Goal: Information Seeking & Learning: Learn about a topic

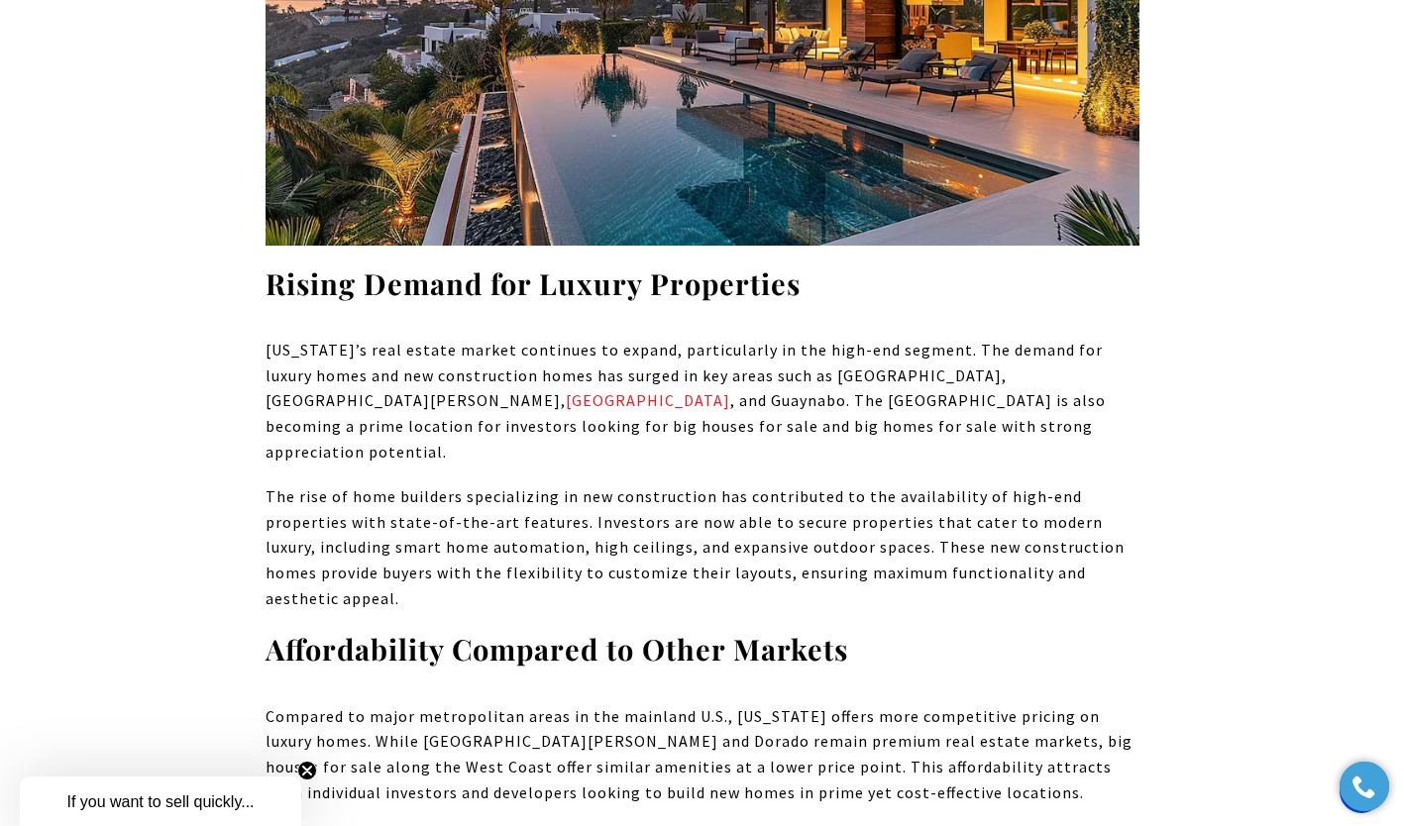
scroll to position [5258, 0]
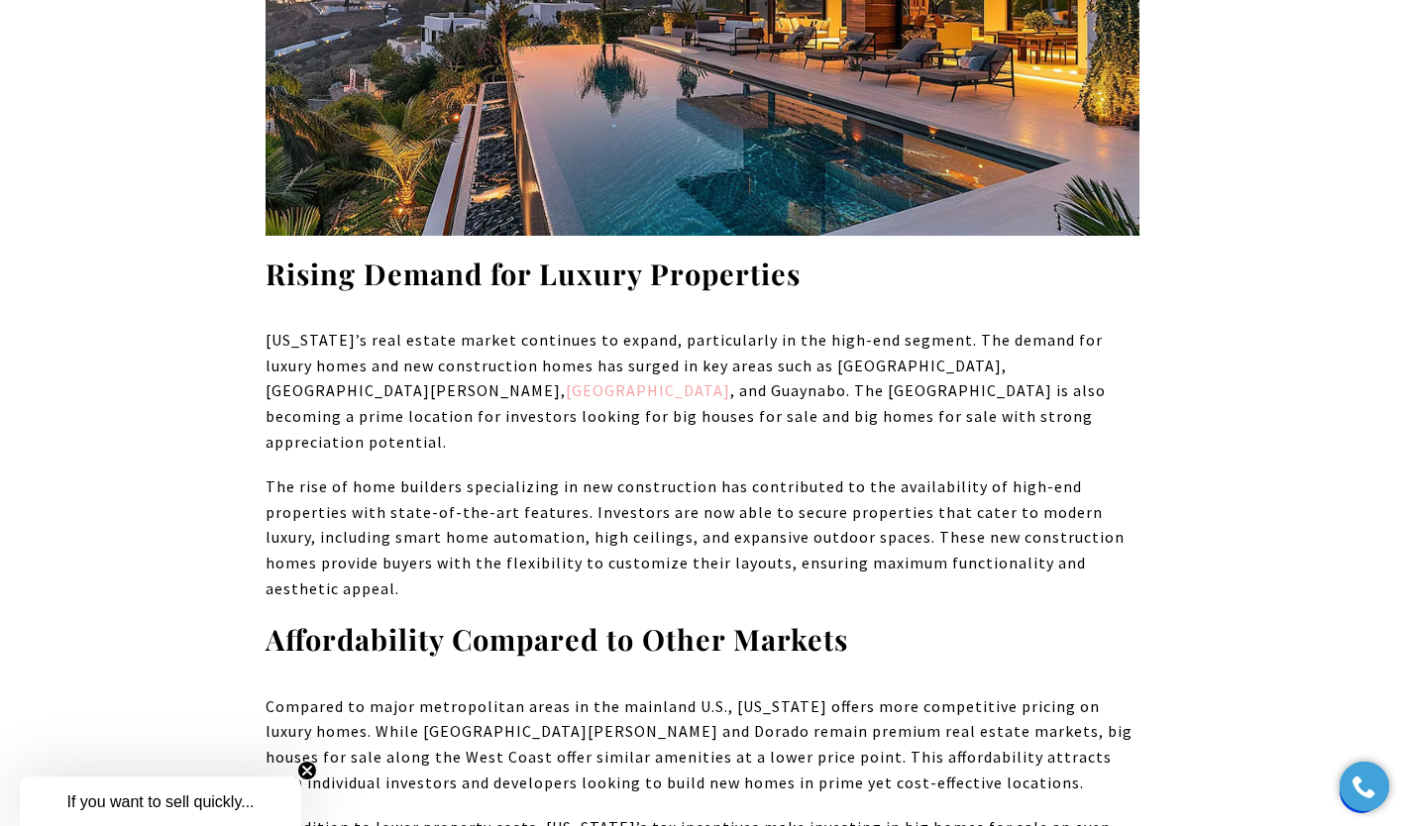
click at [730, 380] on link "[GEOGRAPHIC_DATA]" at bounding box center [648, 390] width 164 height 20
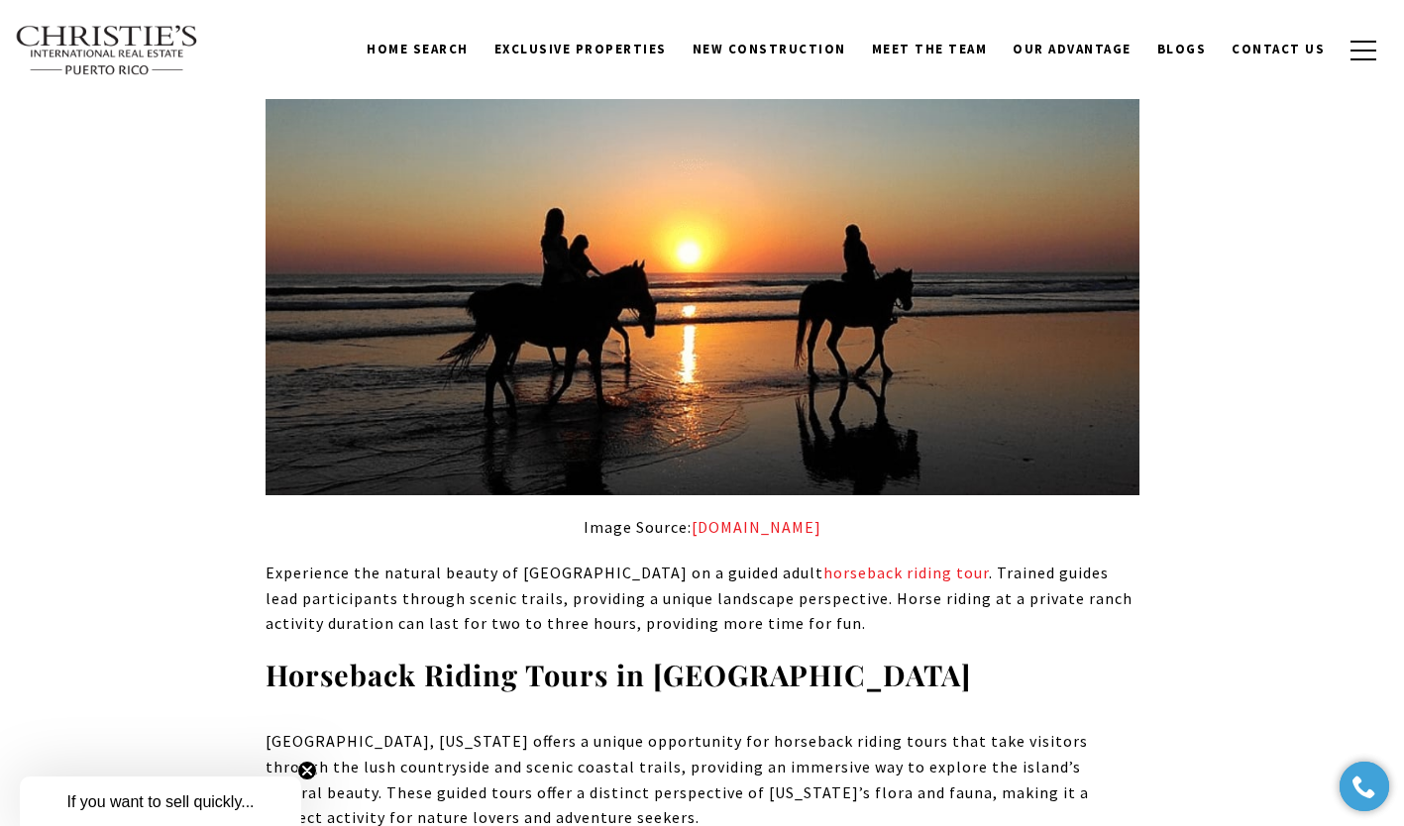
scroll to position [9527, 0]
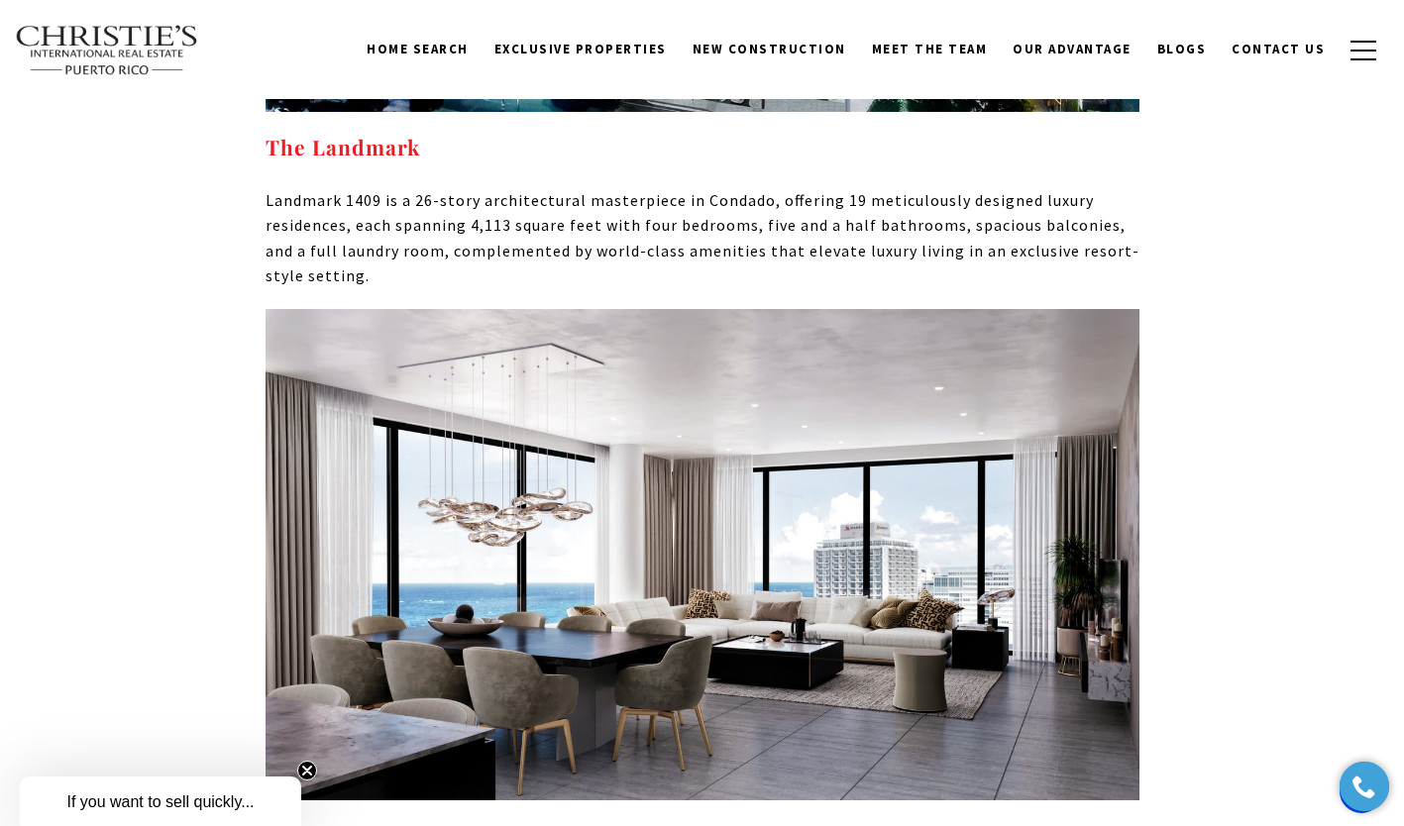
scroll to position [11272, 0]
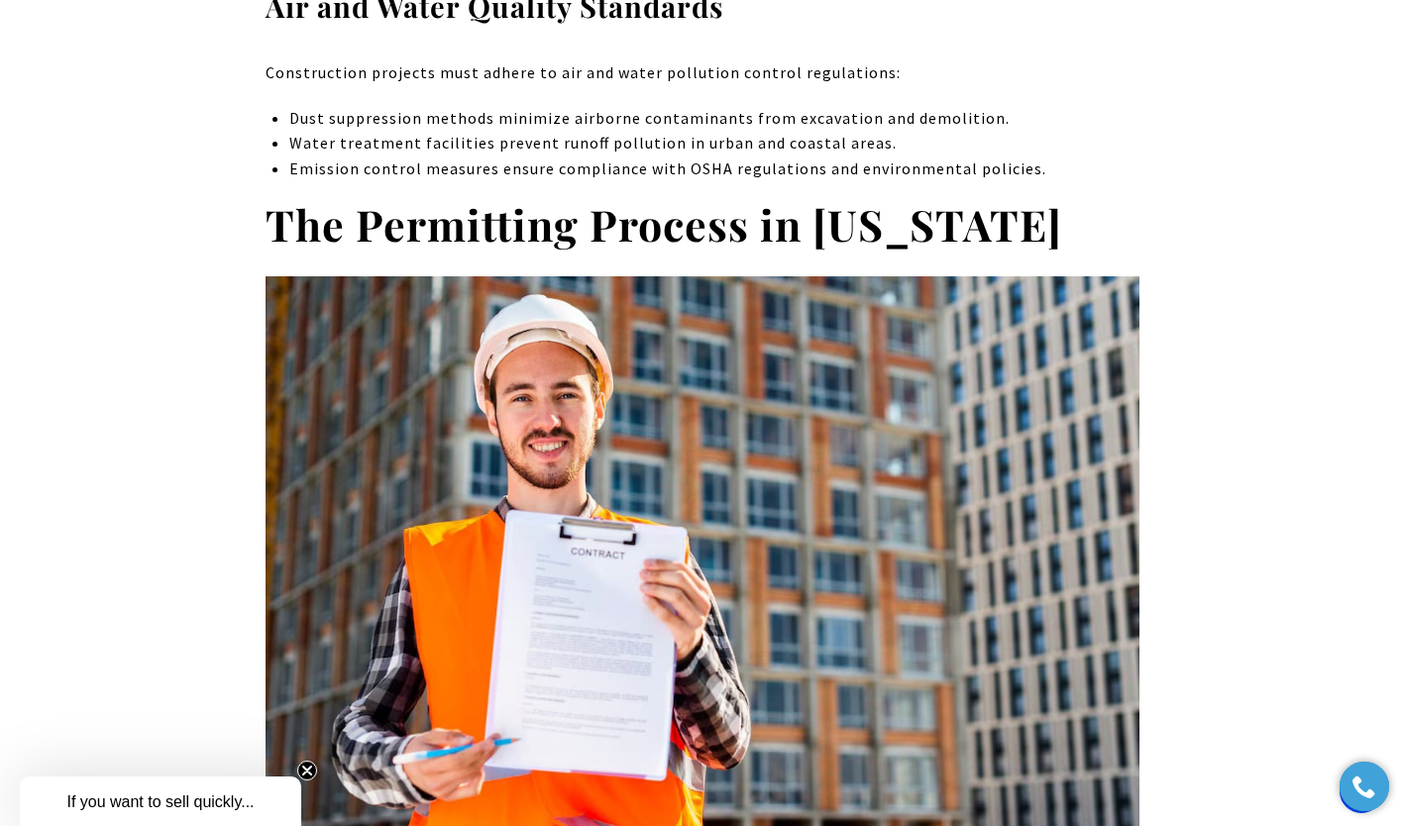
scroll to position [5131, 0]
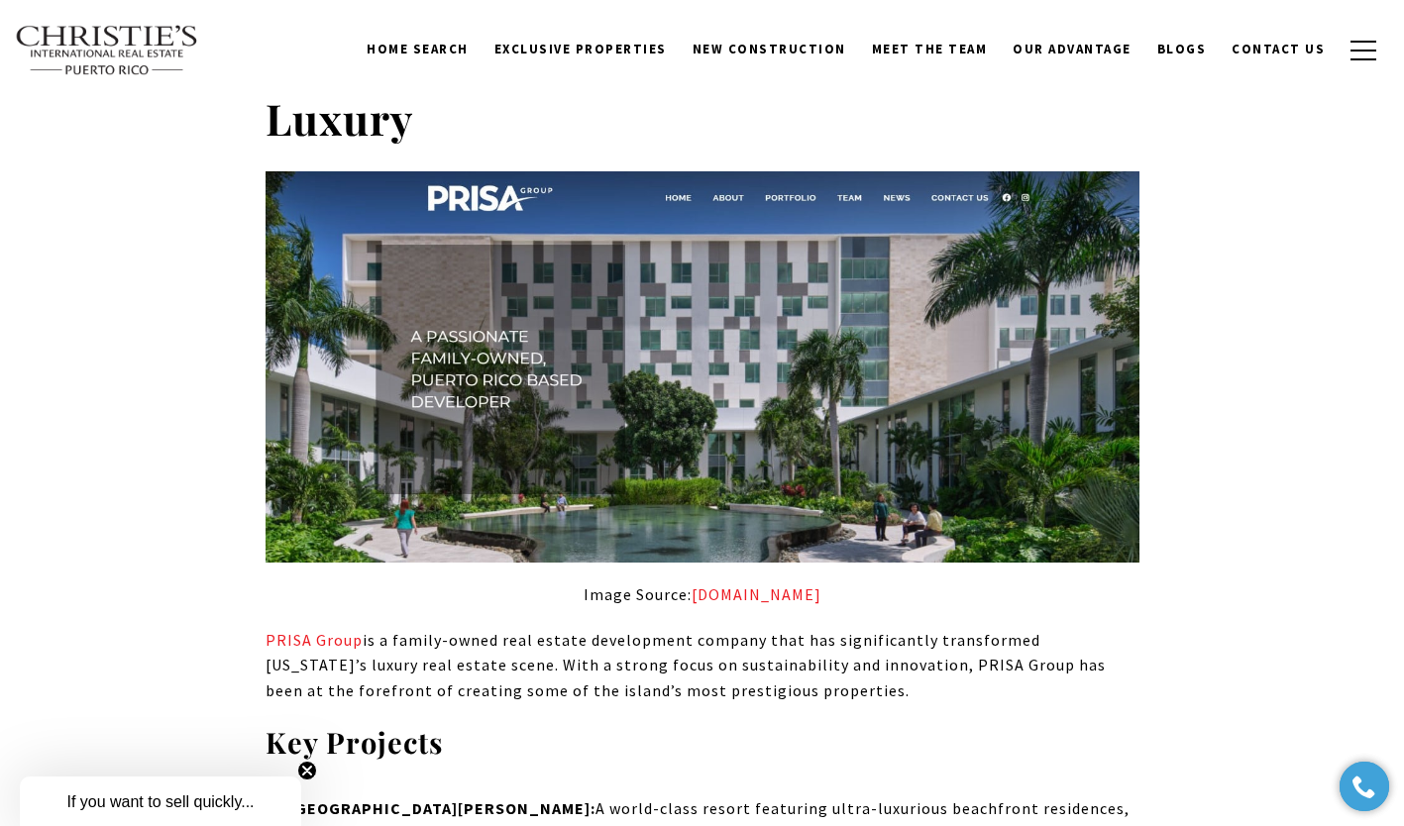
scroll to position [1098, 0]
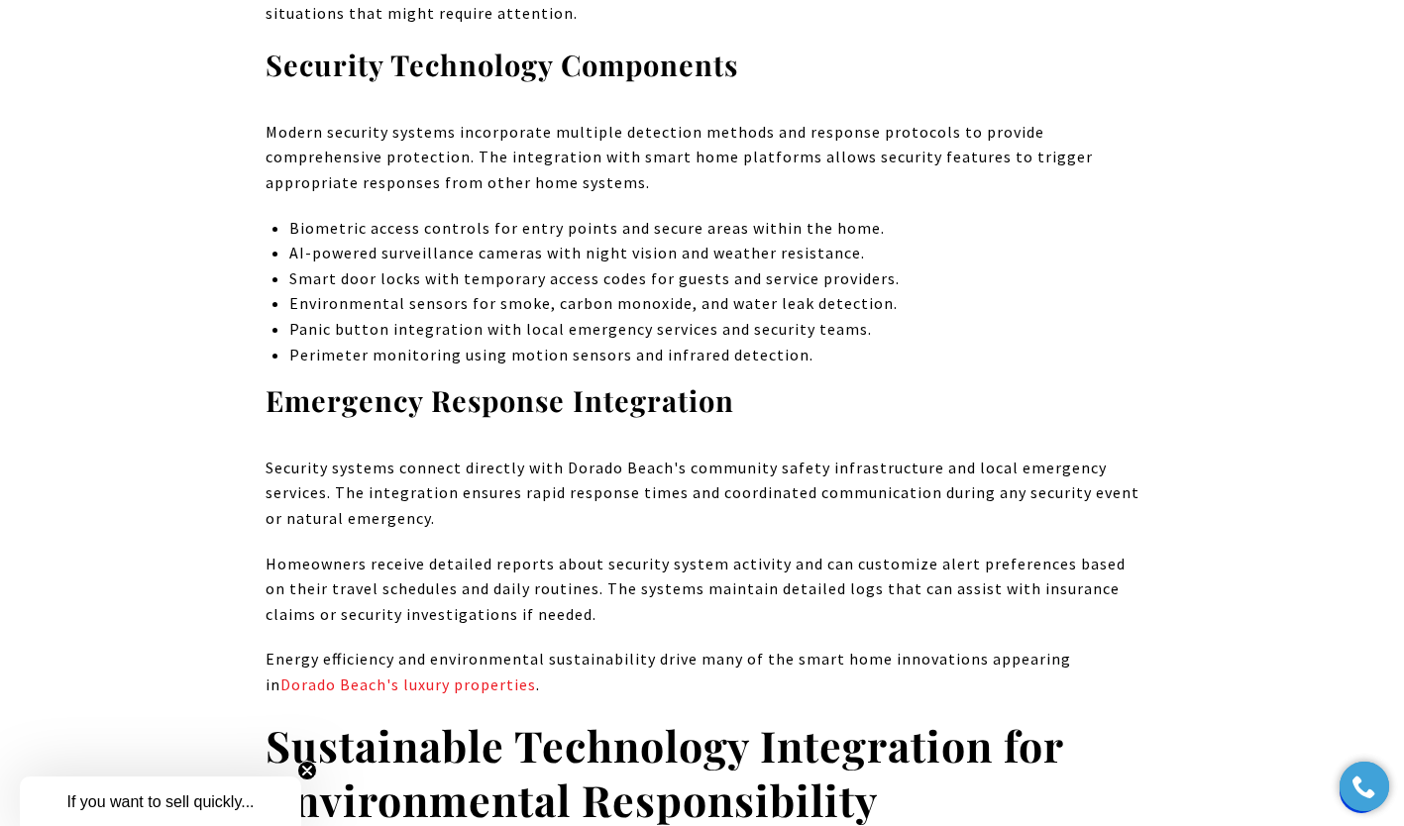
scroll to position [3894, 0]
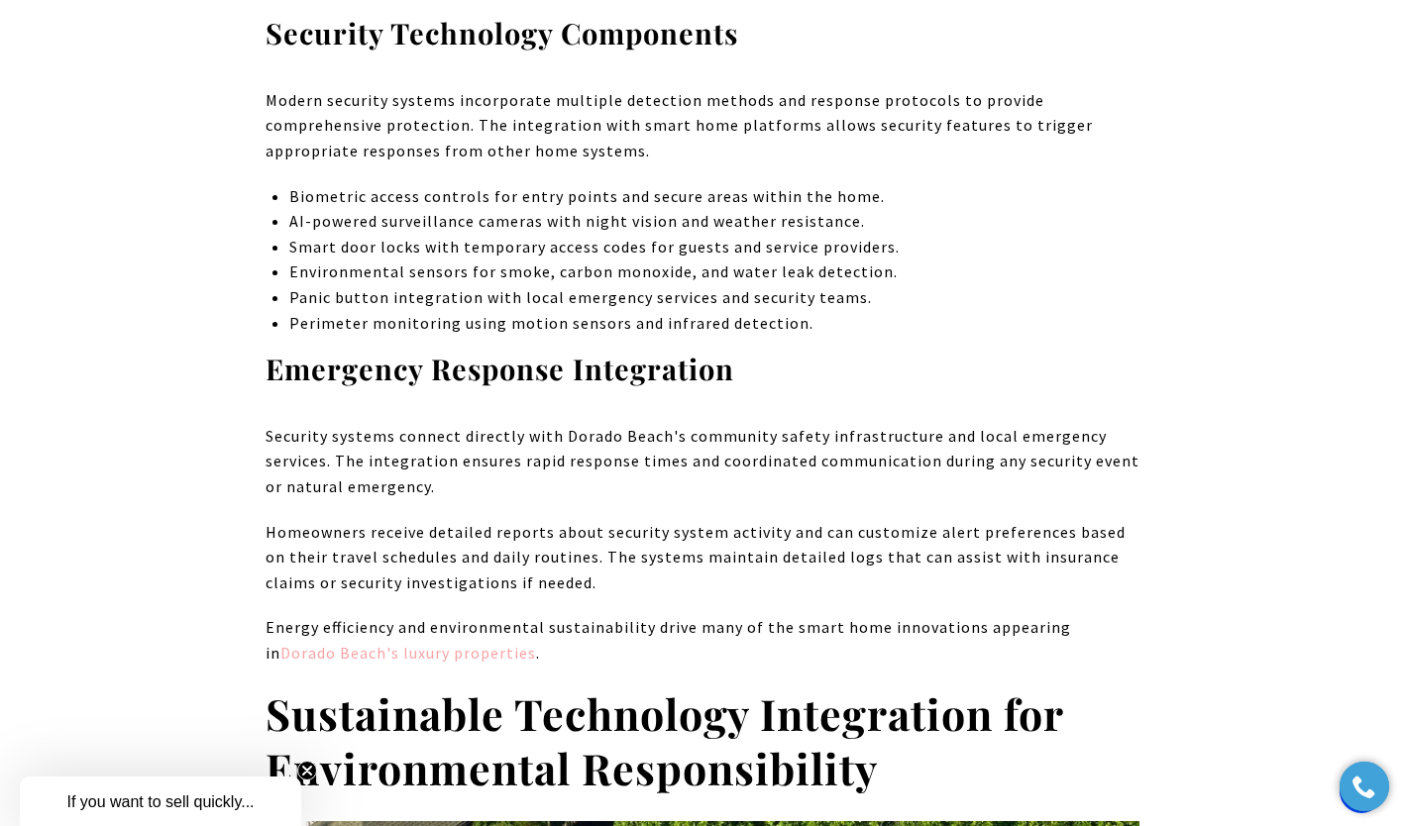
click at [536, 643] on link "Dorado Beach's luxury properties" at bounding box center [408, 653] width 256 height 20
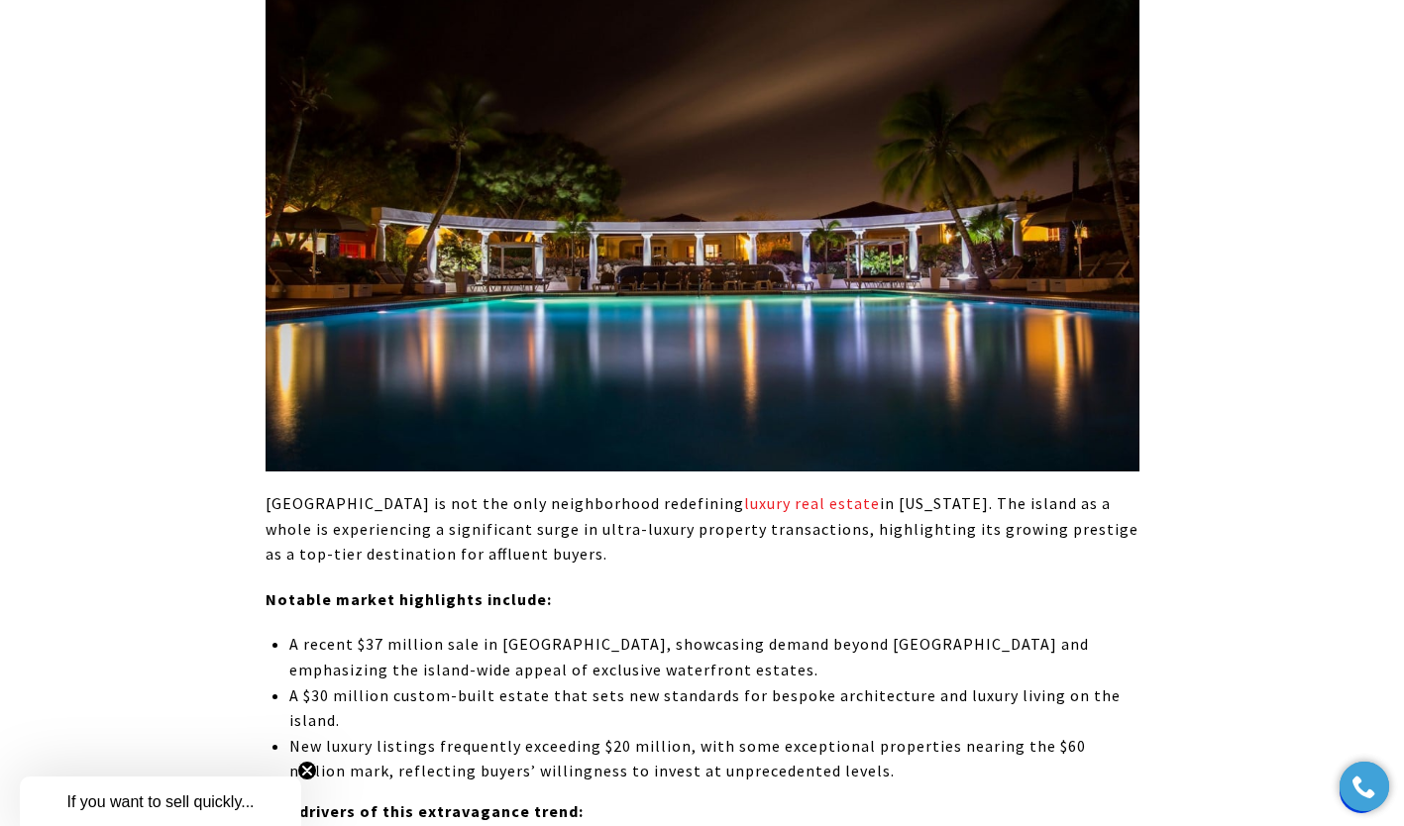
scroll to position [6007, 0]
click at [745, 492] on link "luxury real estate" at bounding box center [812, 502] width 136 height 20
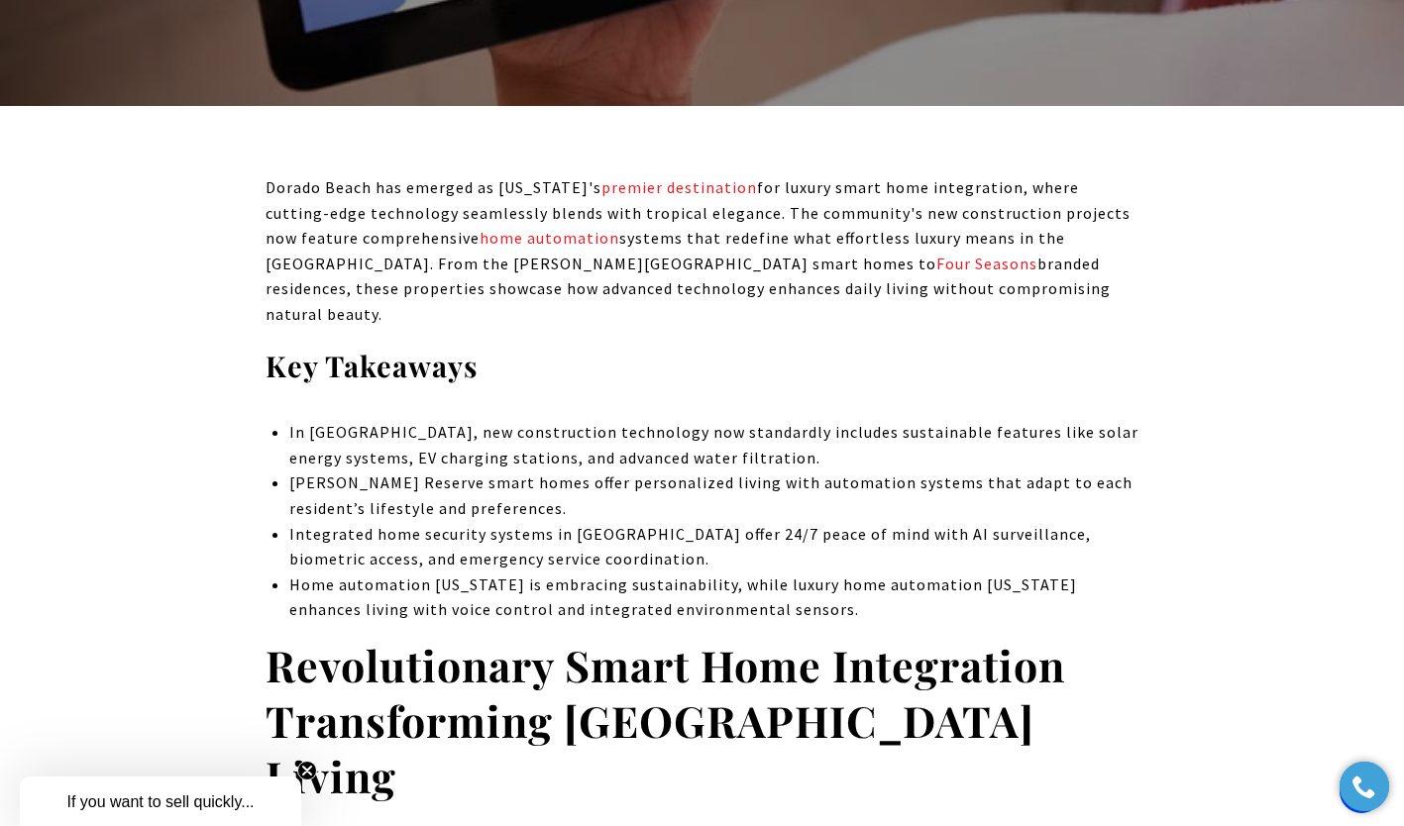
scroll to position [689, 0]
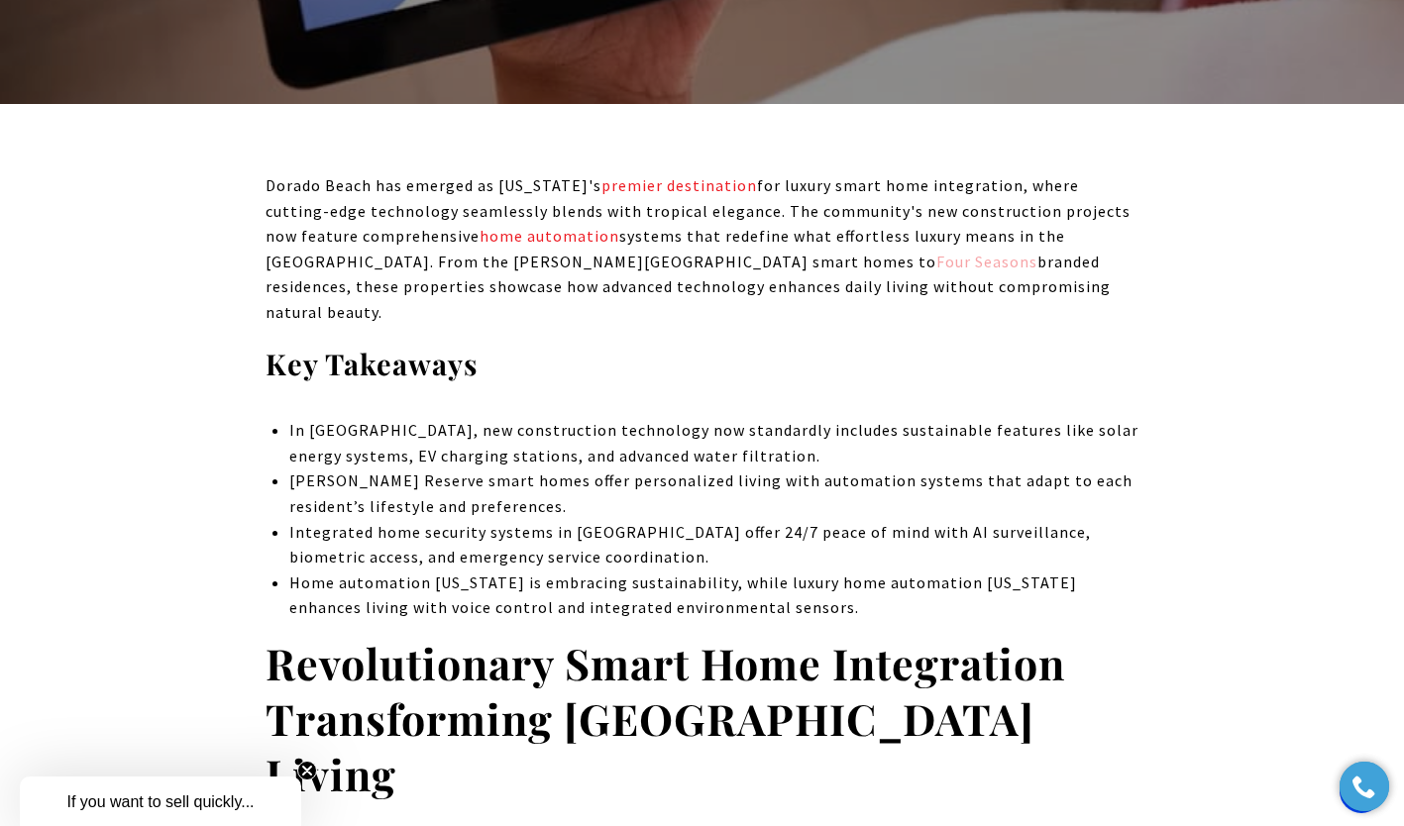
click at [936, 262] on link "Four Seasons" at bounding box center [986, 262] width 101 height 20
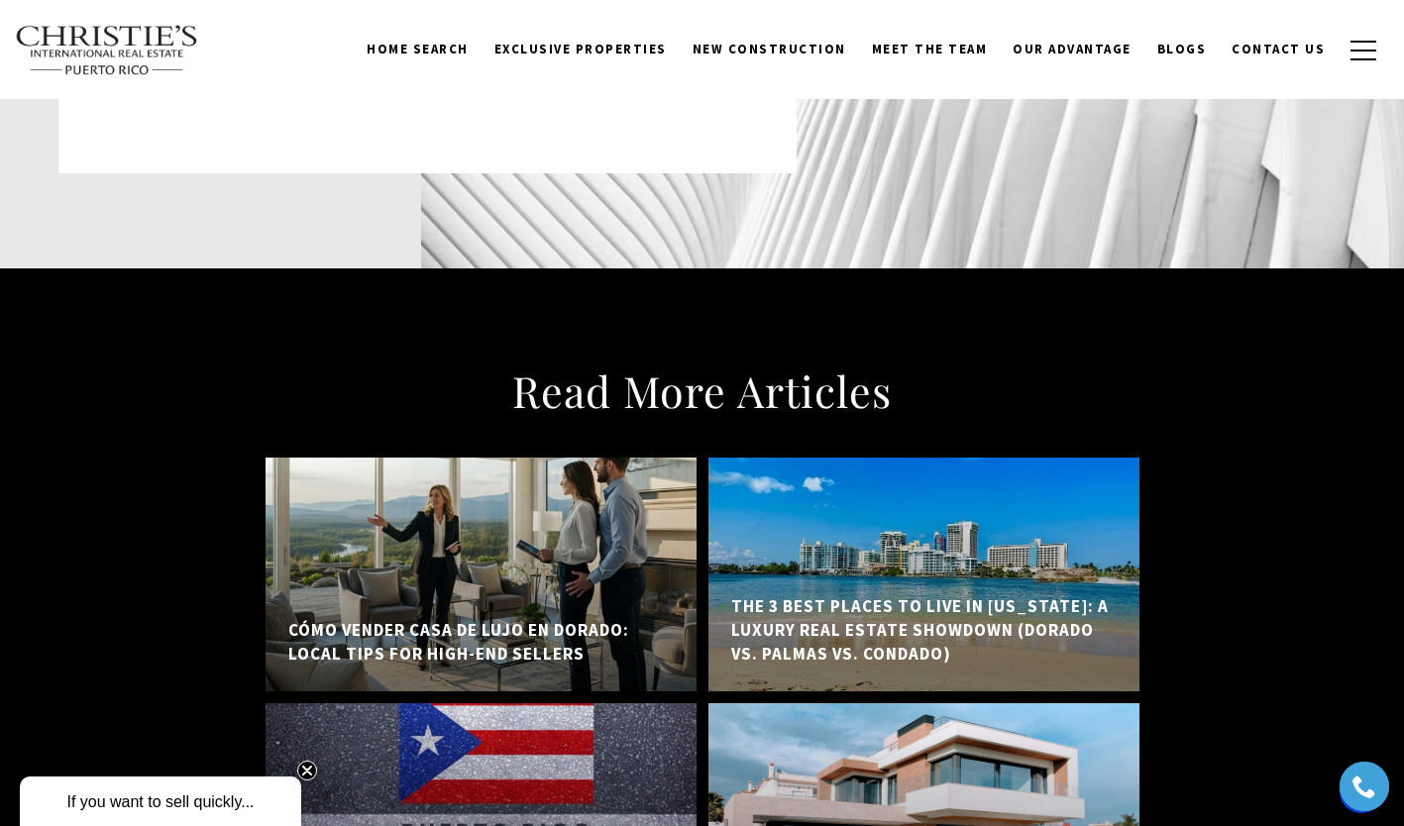
scroll to position [15584, 0]
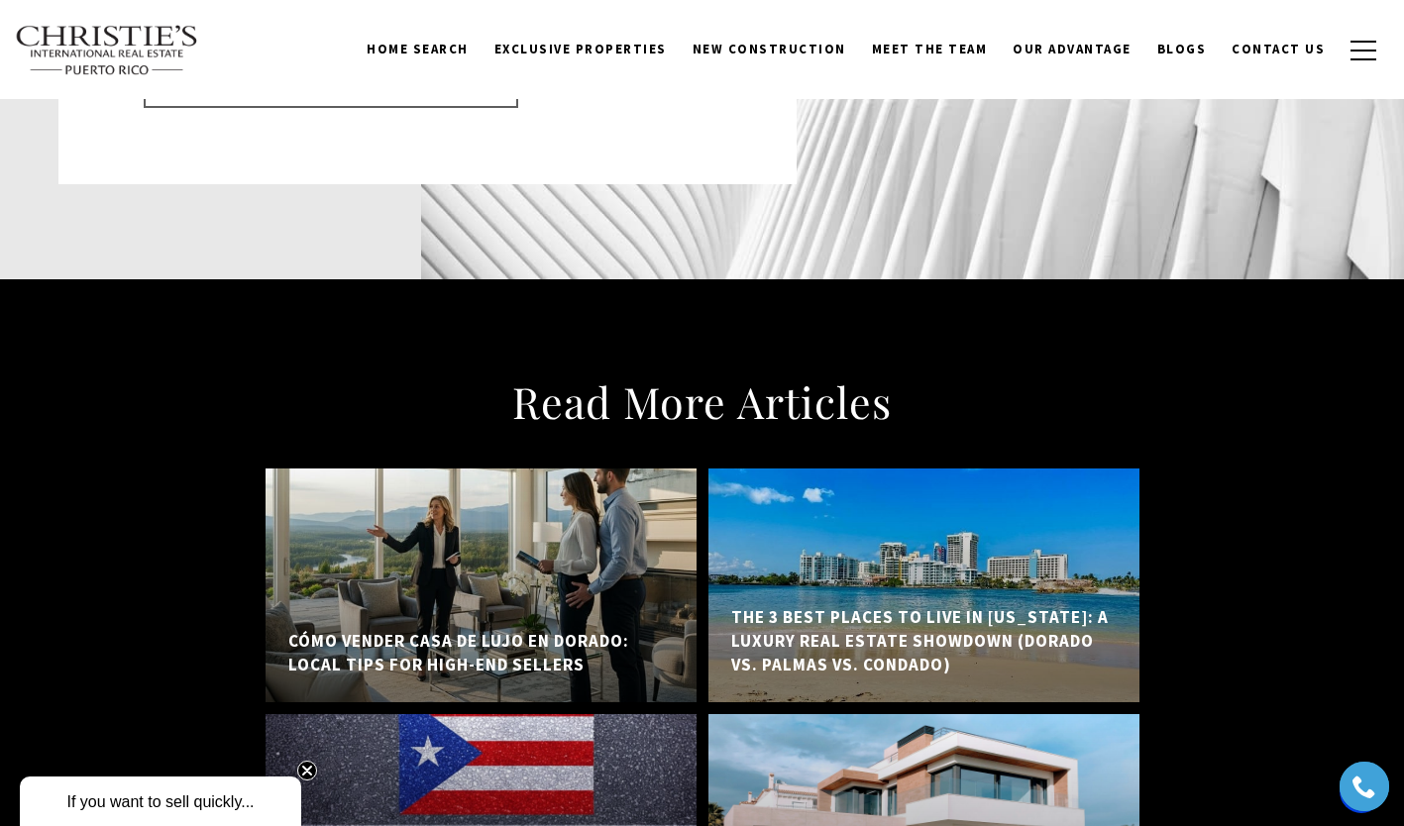
click at [915, 606] on h5 "The 3 Best Places to Live in [US_STATE]: A Luxury Real Estate Showdown (Dorado …" at bounding box center [923, 641] width 385 height 70
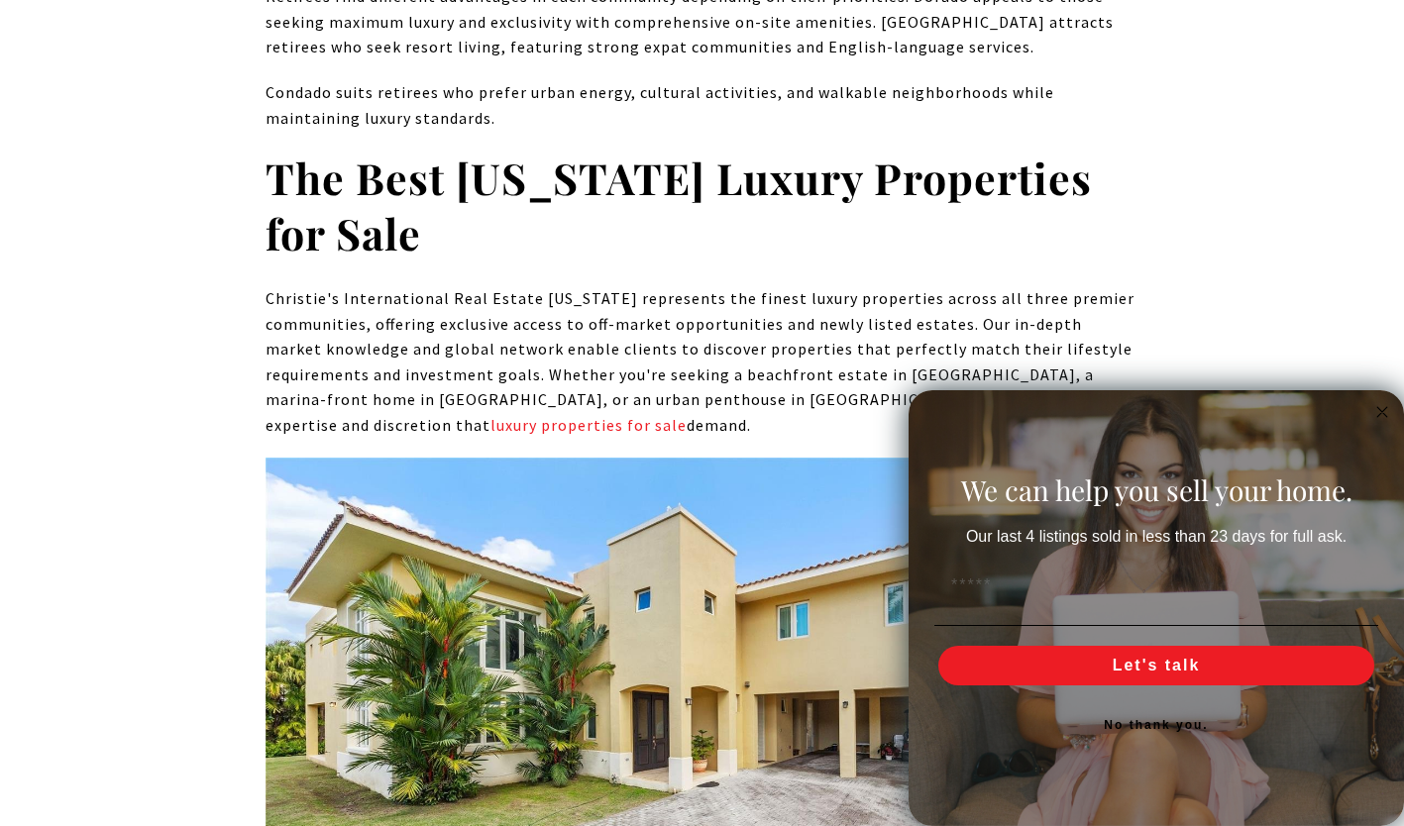
scroll to position [9843, 0]
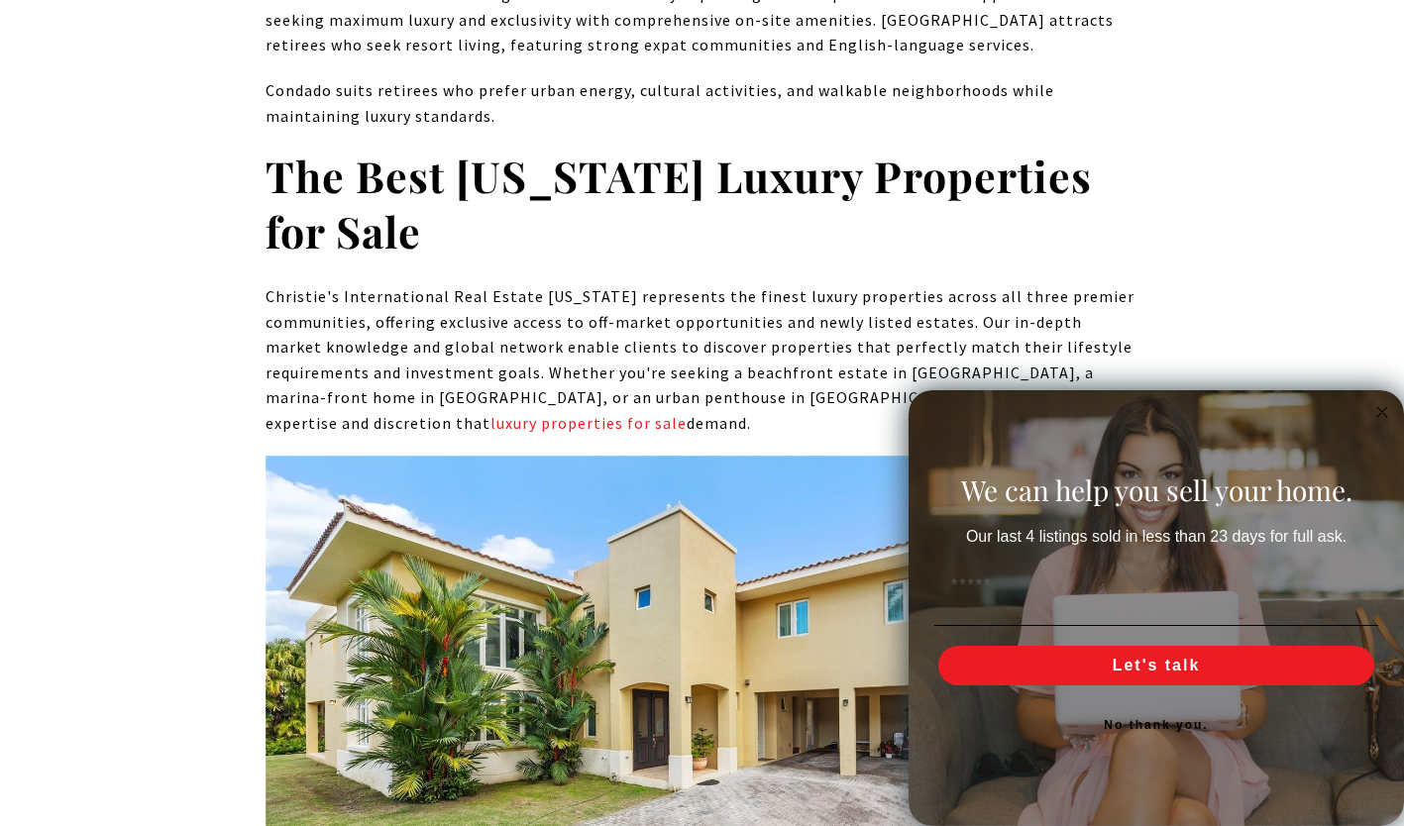
click at [1386, 395] on form "We can help you sell your home. Our last 4 listings sold in less than 23 days f…" at bounding box center [1156, 608] width 495 height 436
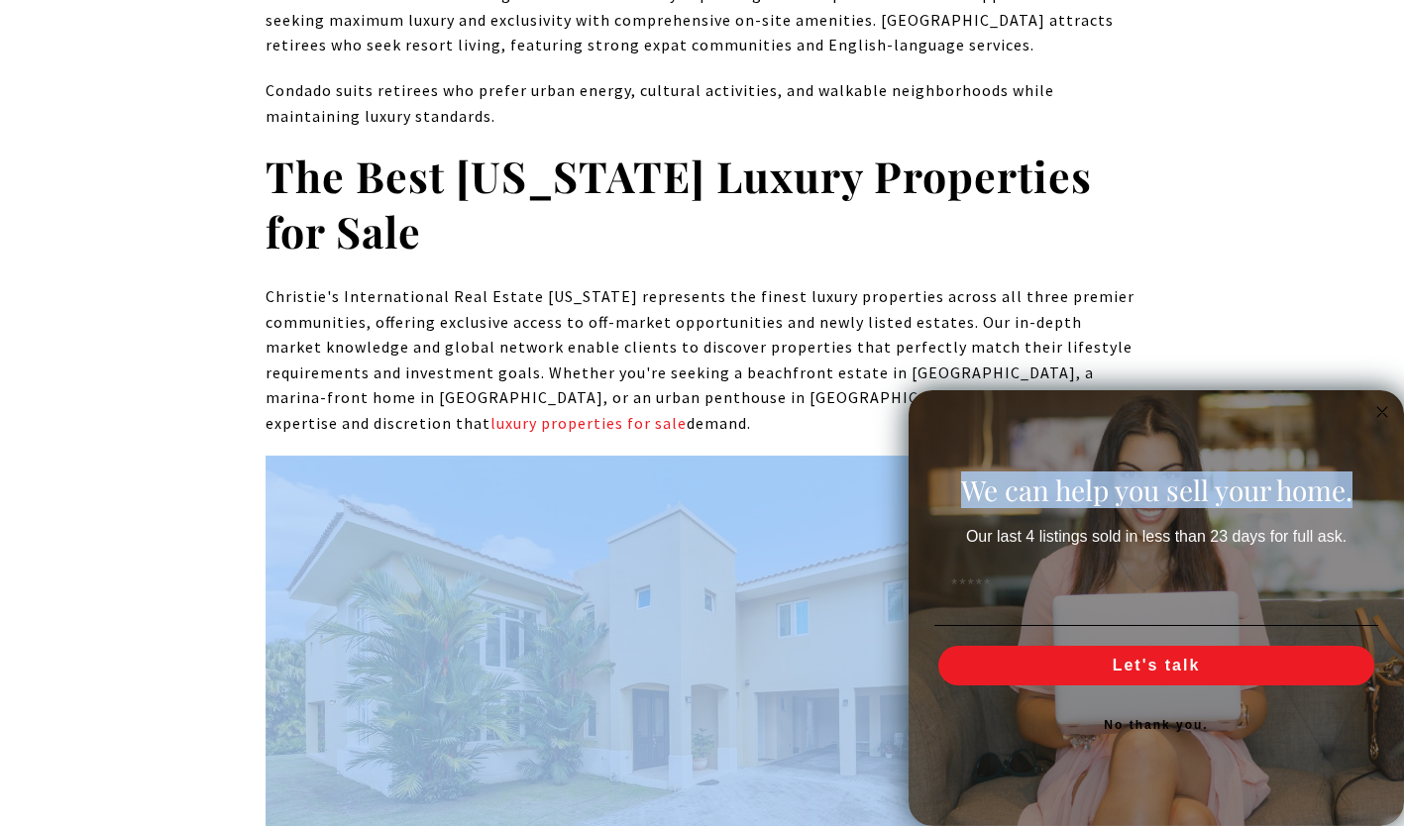
drag, startPoint x: 1361, startPoint y: 427, endPoint x: 1402, endPoint y: 315, distance: 119.1
